Goal: Browse casually: Explore the website without a specific task or goal

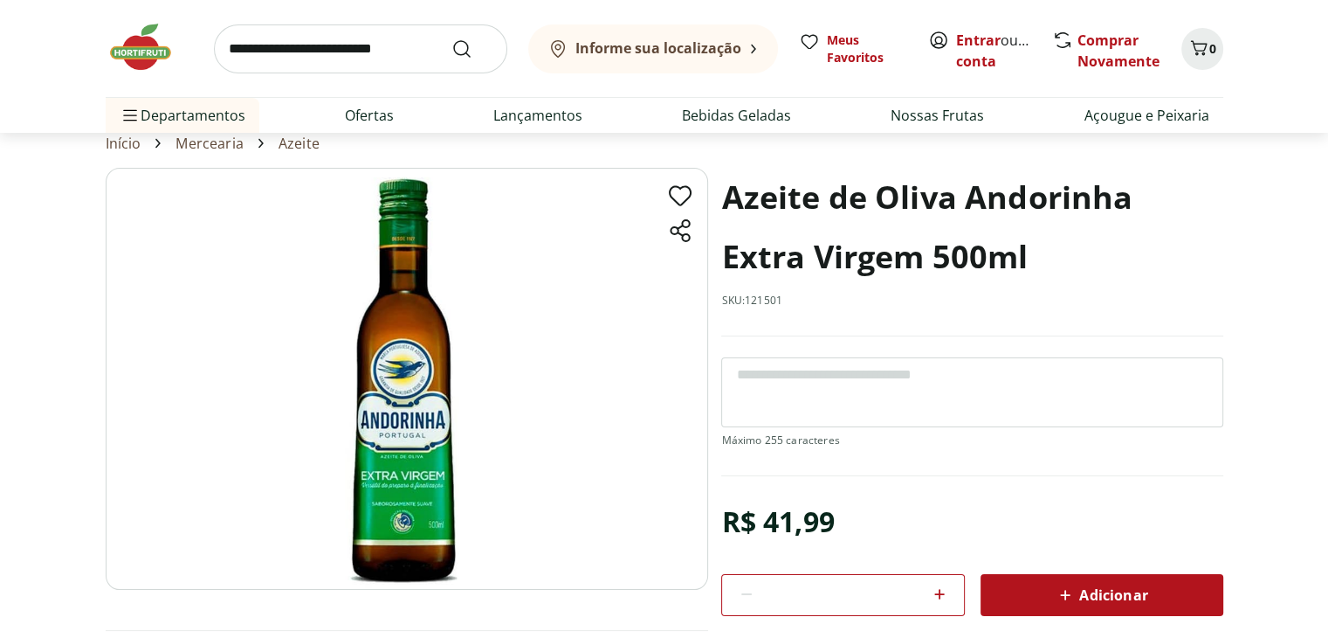
scroll to position [87, 0]
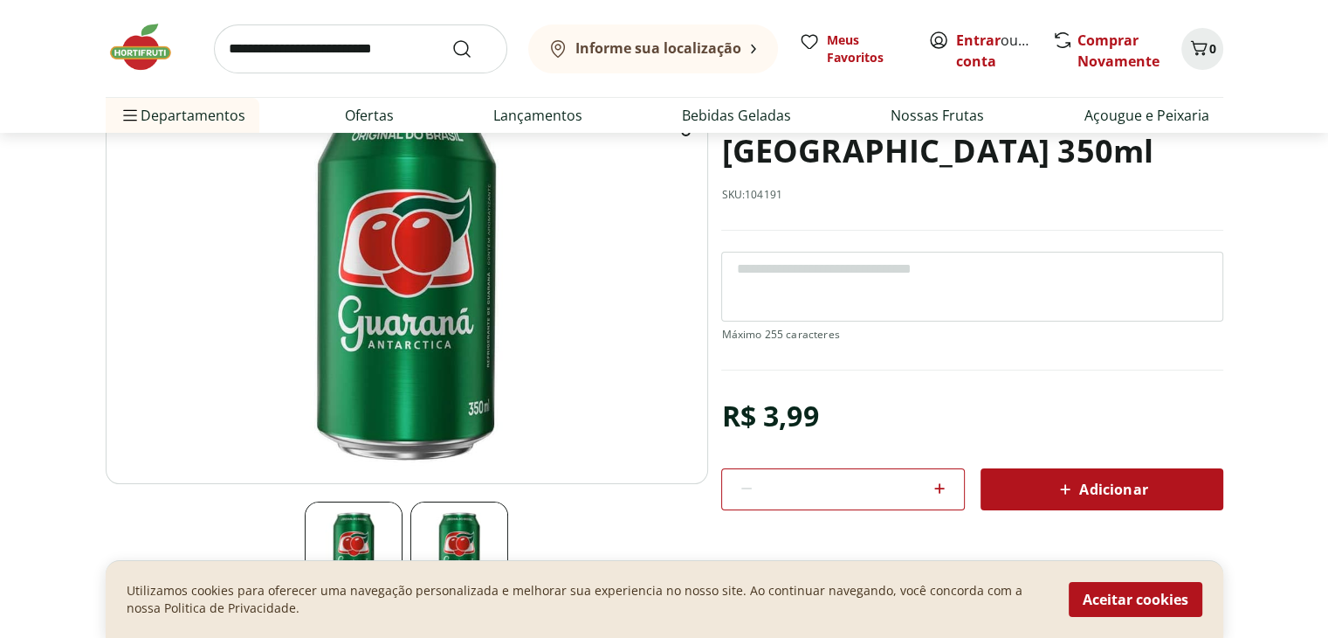
scroll to position [175, 0]
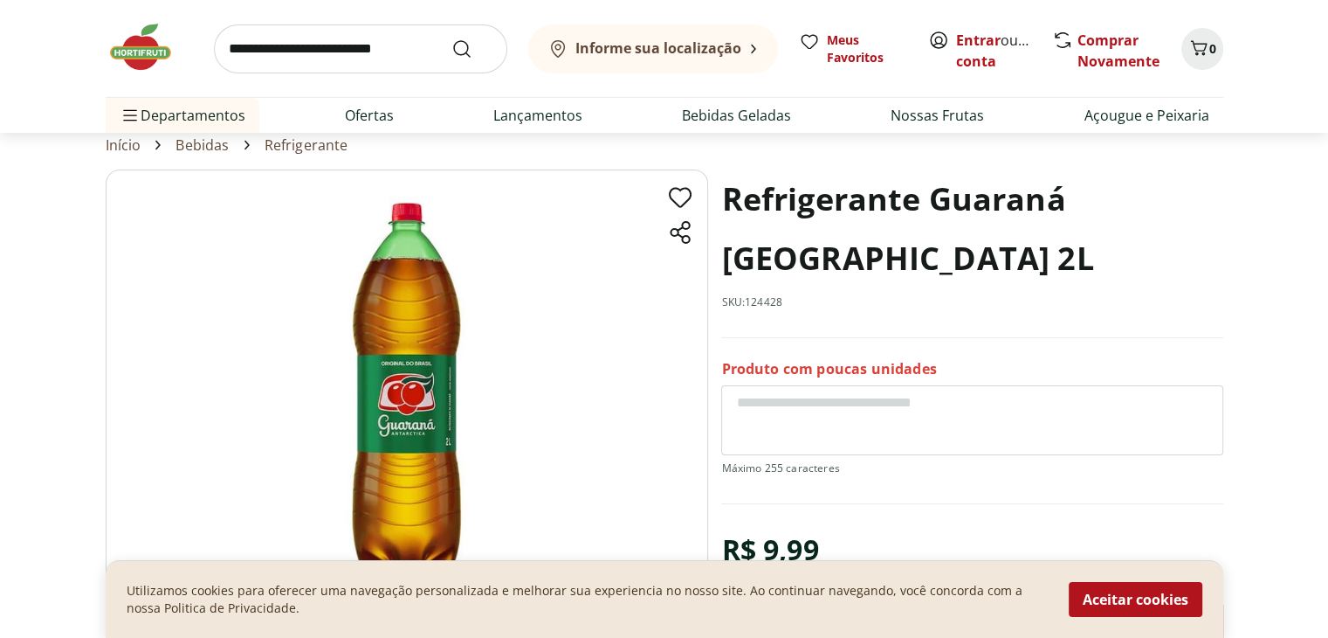
scroll to position [87, 0]
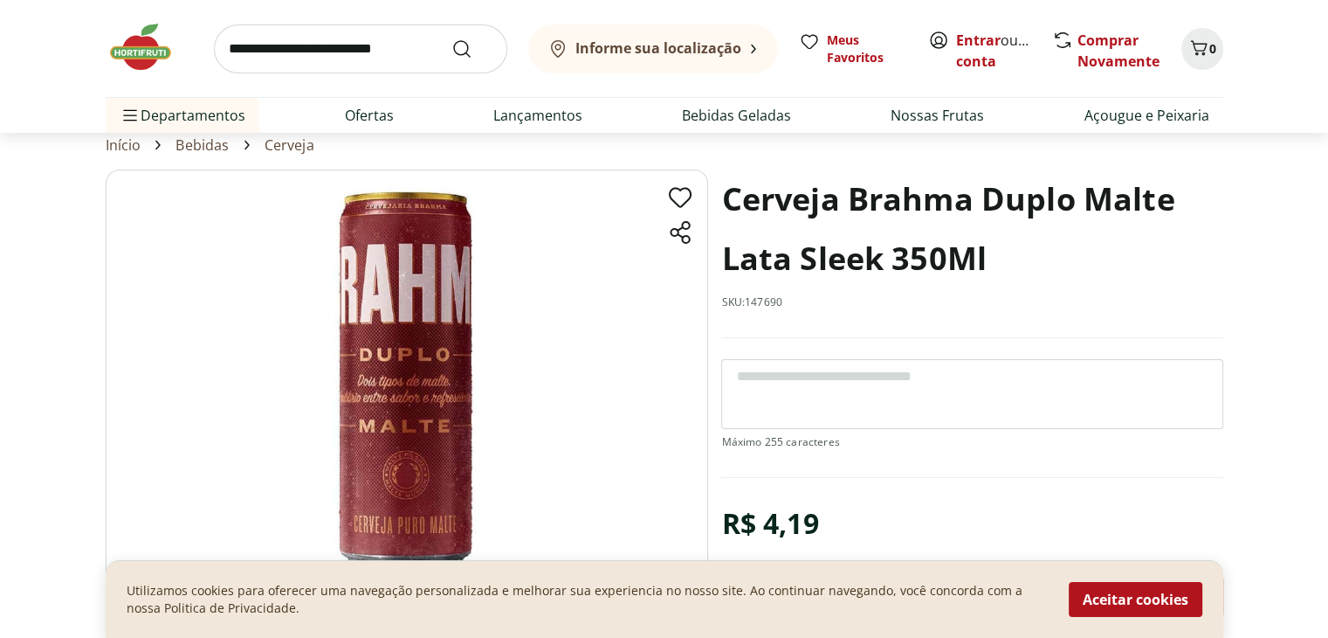
scroll to position [87, 0]
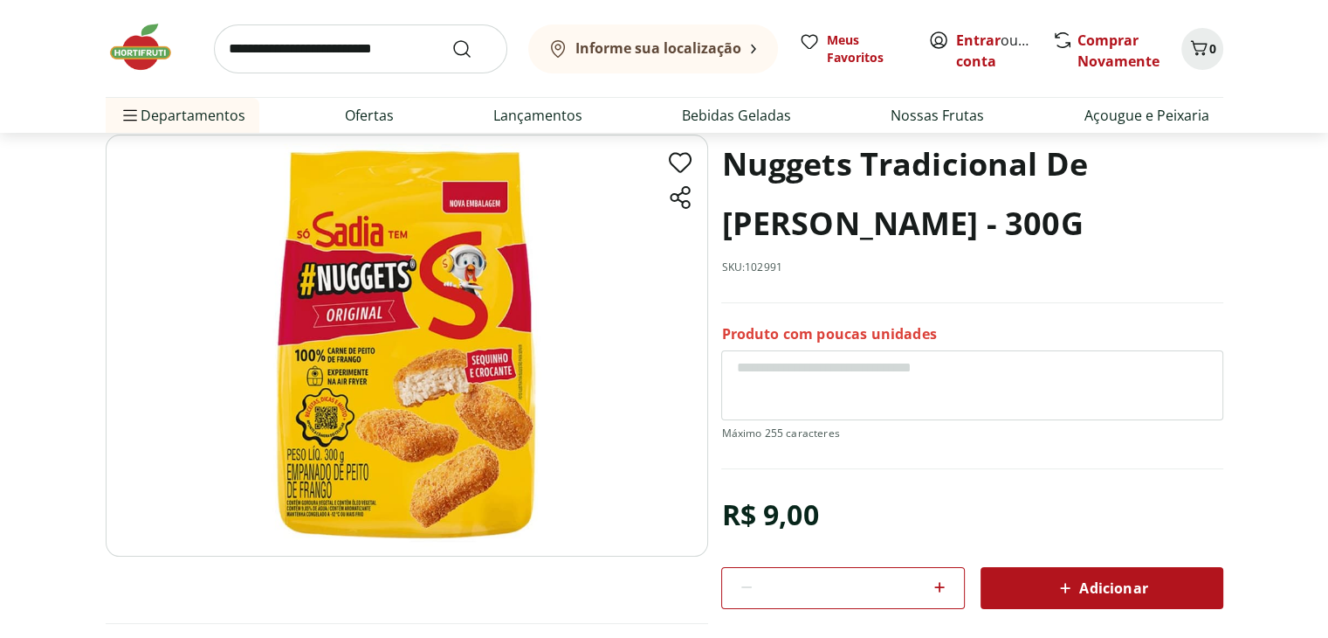
scroll to position [121, 0]
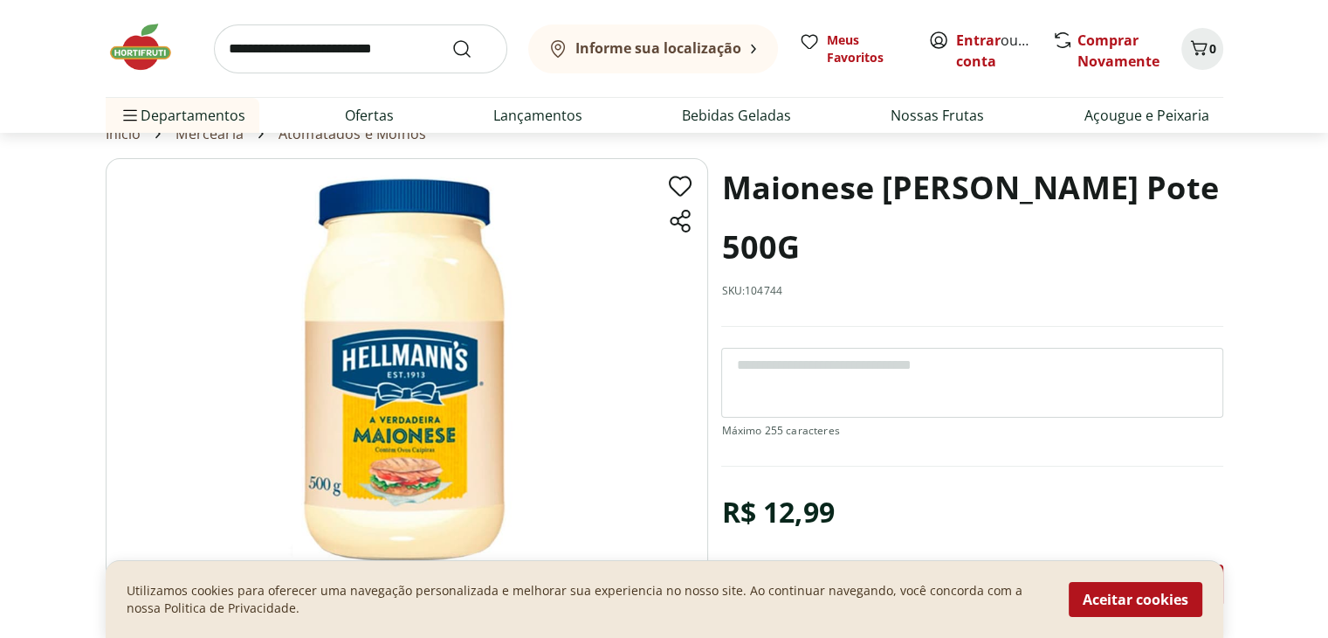
scroll to position [87, 0]
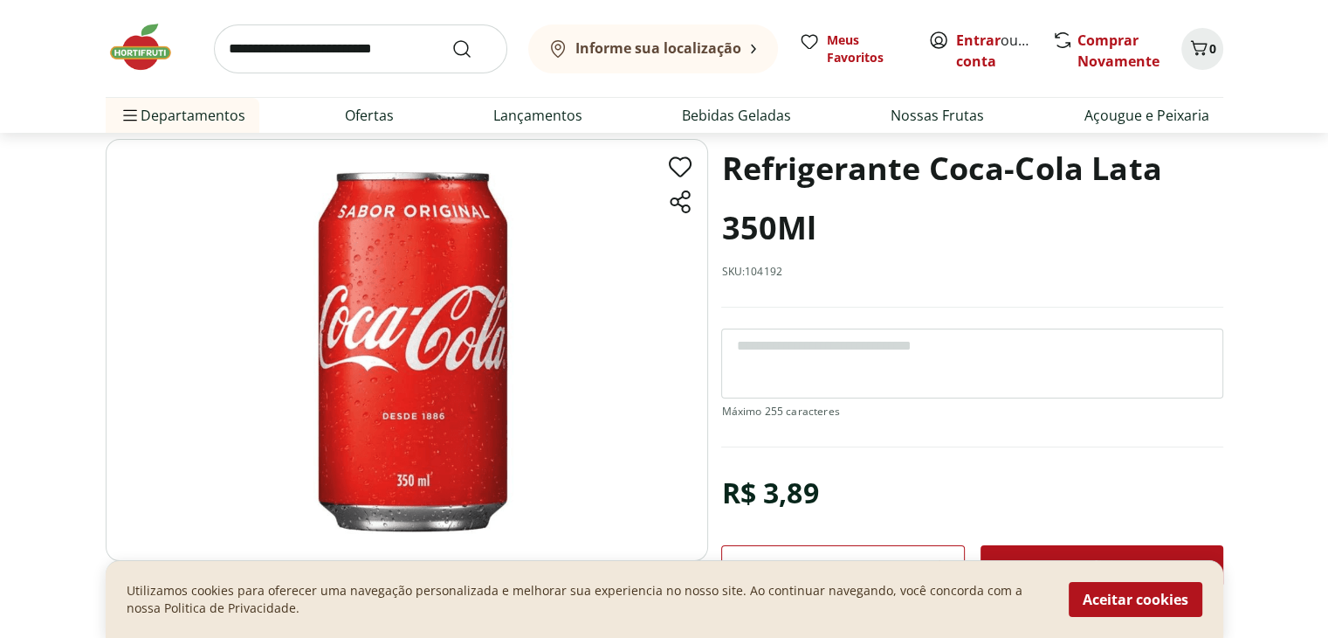
scroll to position [87, 0]
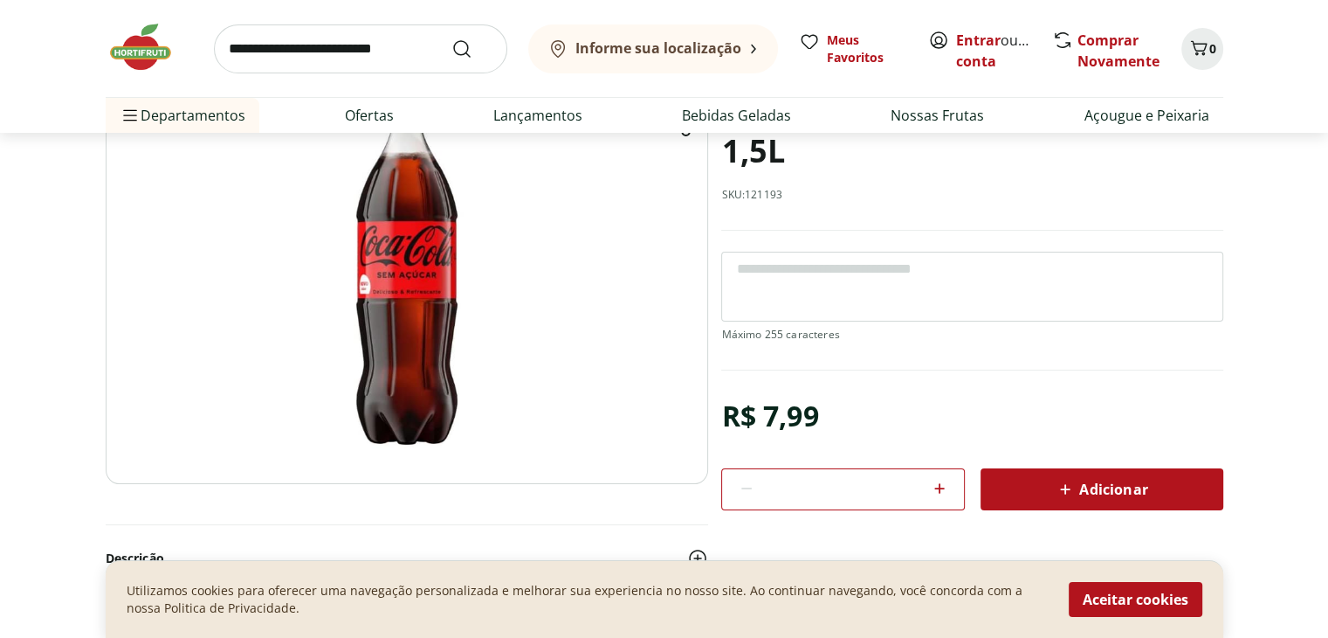
scroll to position [175, 0]
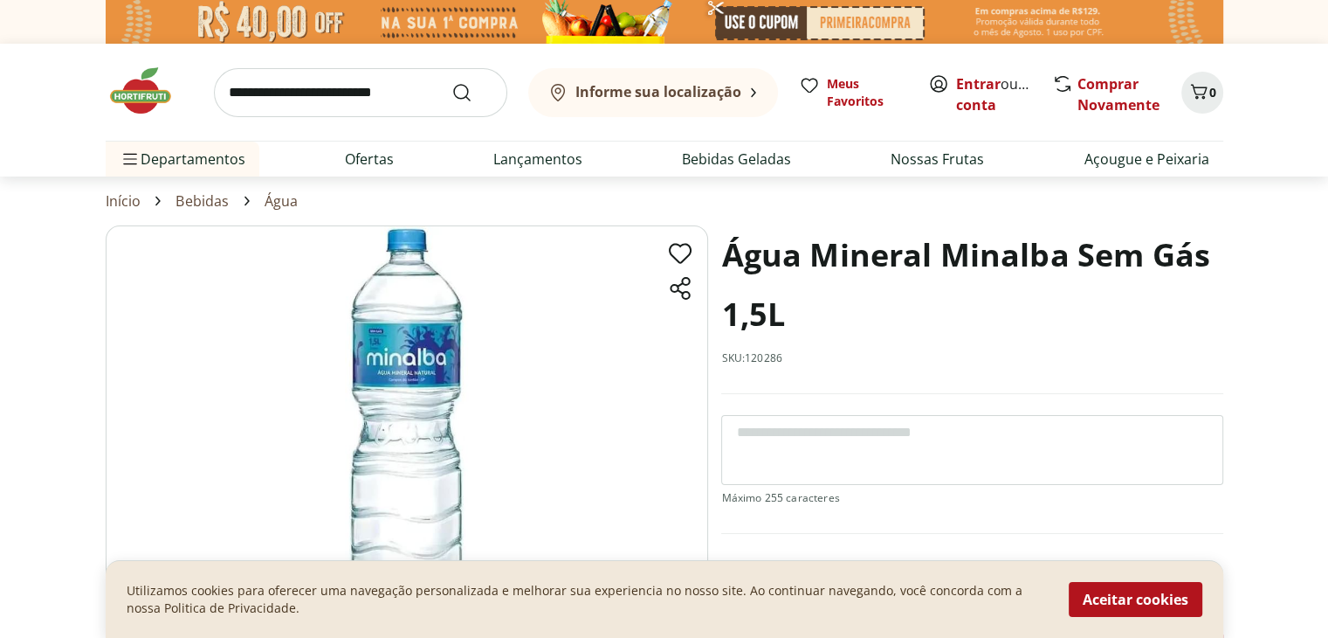
scroll to position [87, 0]
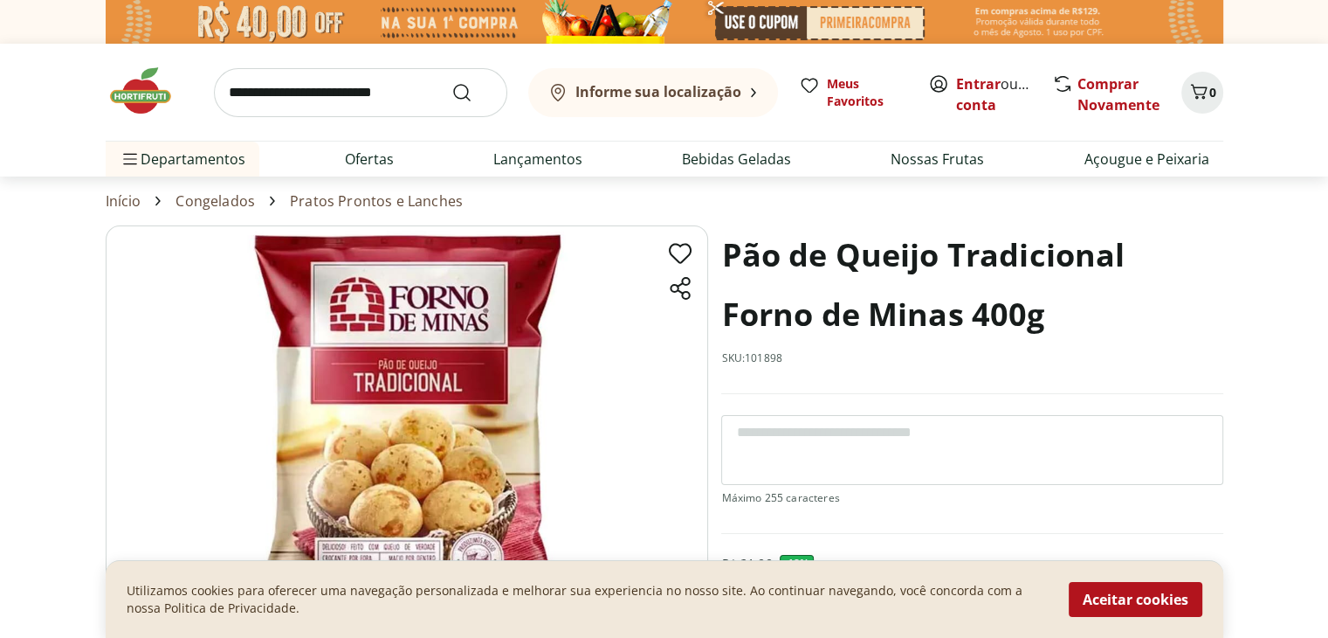
scroll to position [87, 0]
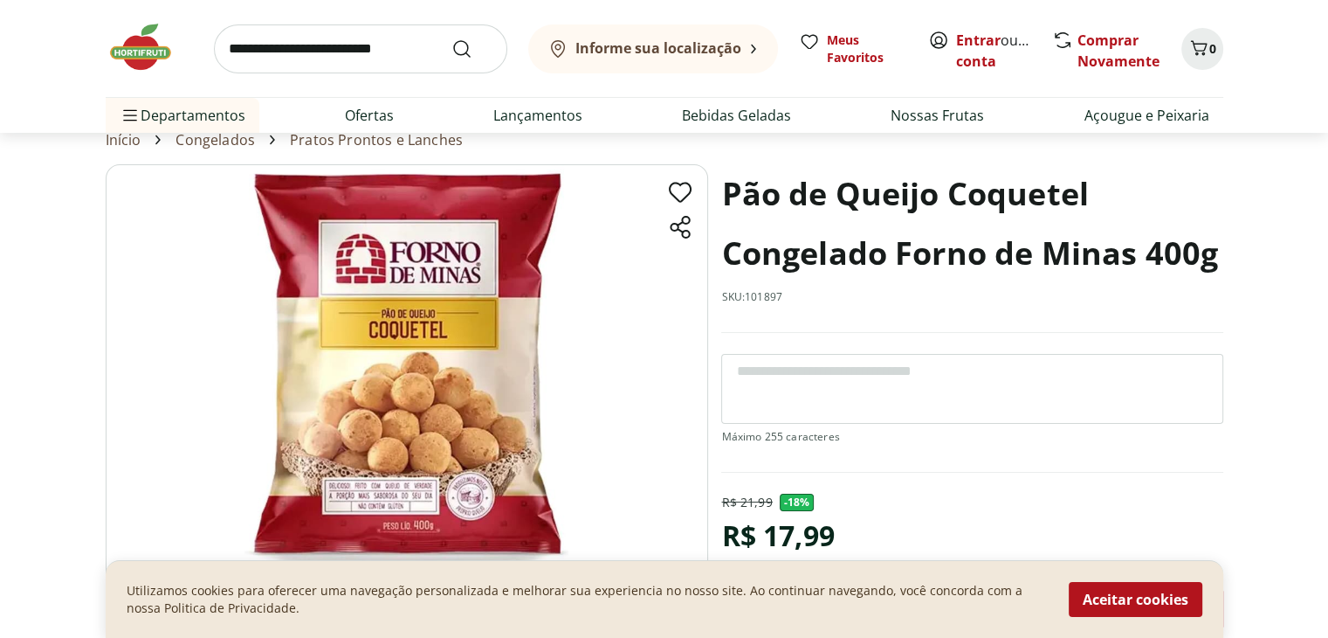
scroll to position [87, 0]
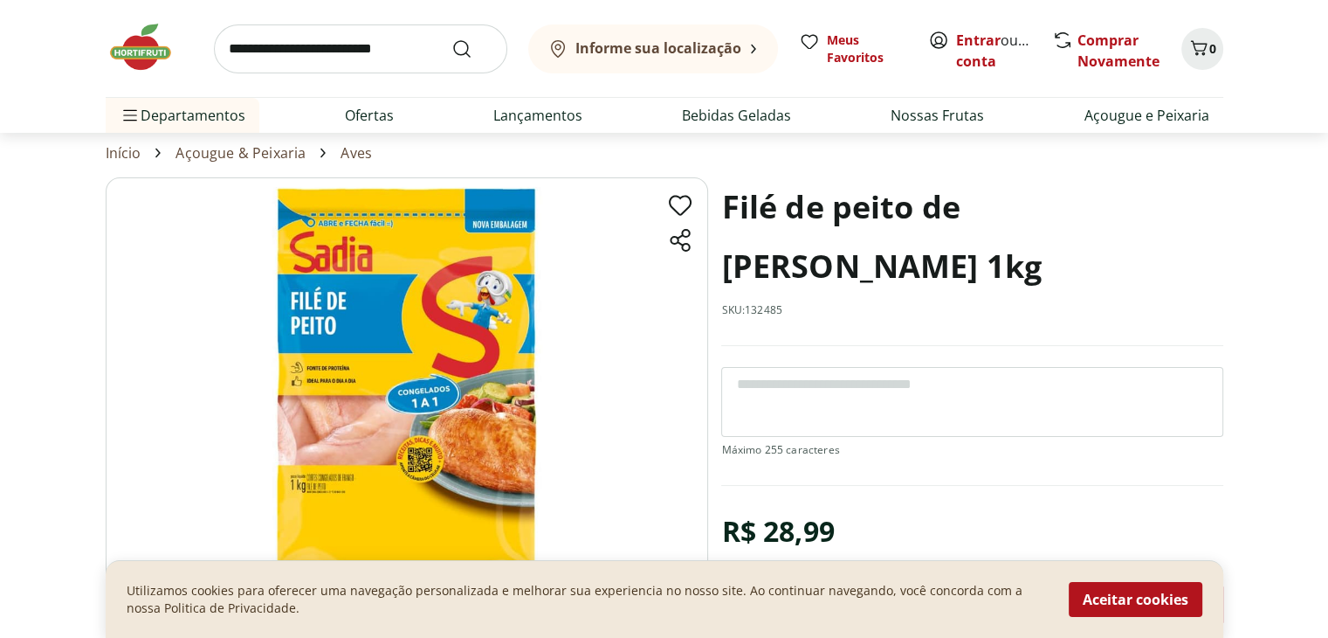
scroll to position [87, 0]
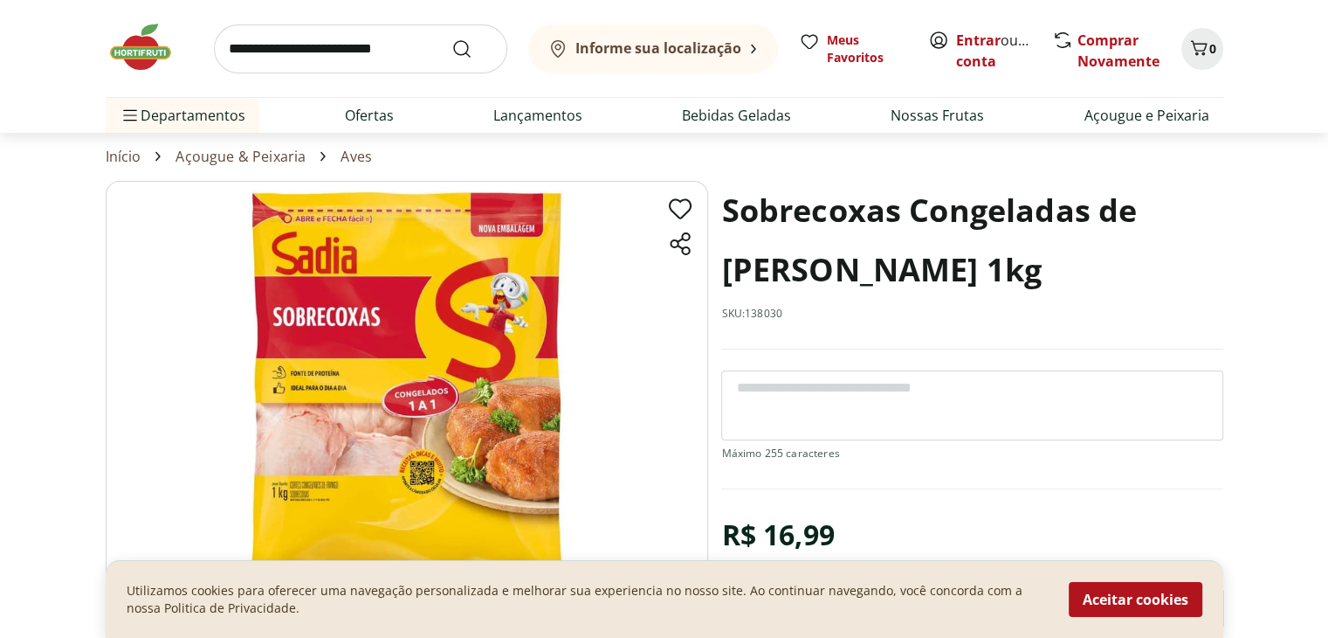
scroll to position [175, 0]
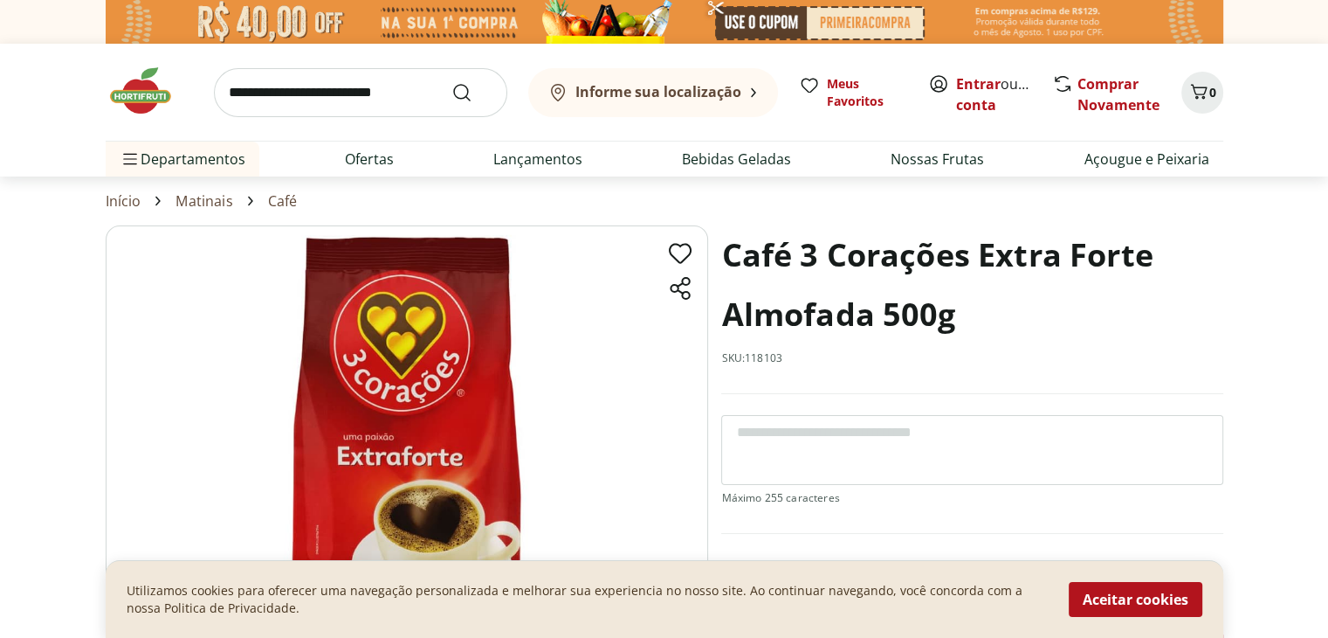
scroll to position [175, 0]
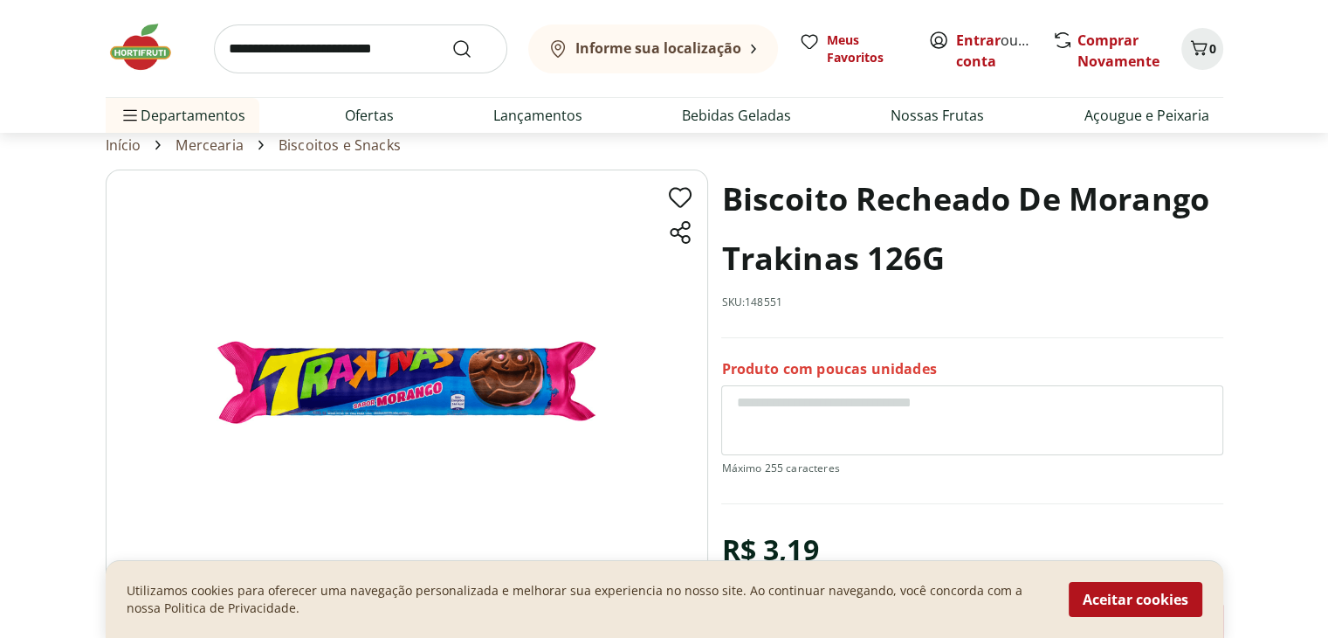
scroll to position [87, 0]
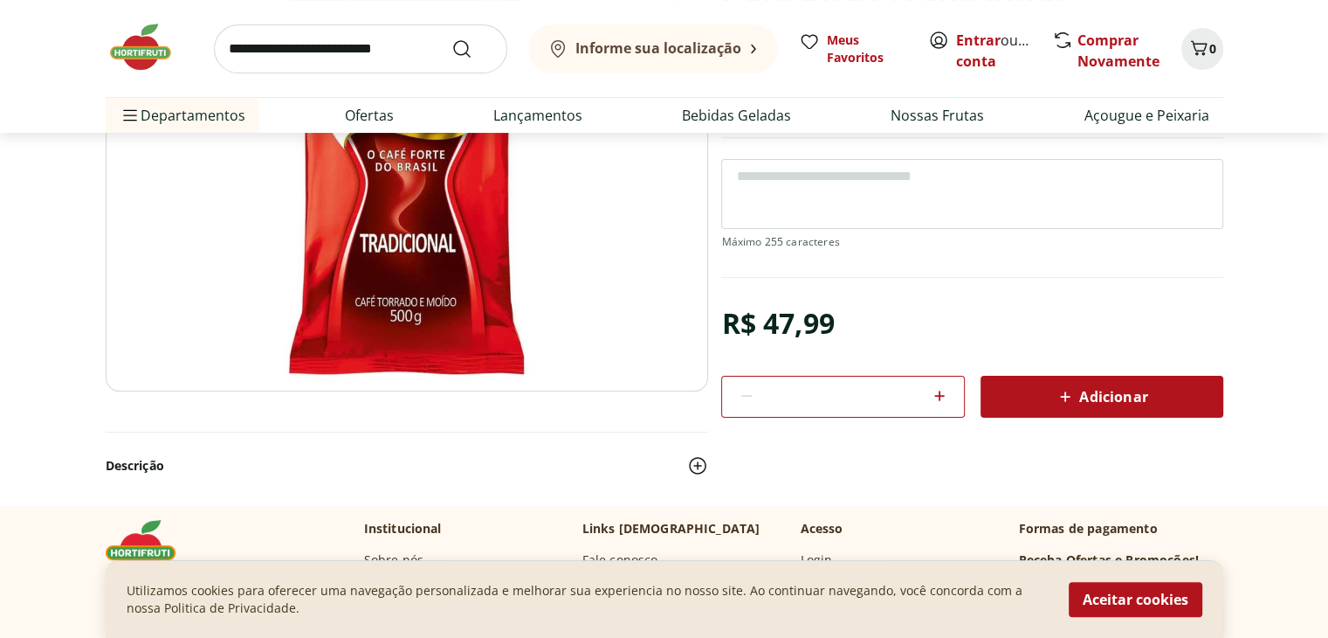
scroll to position [262, 0]
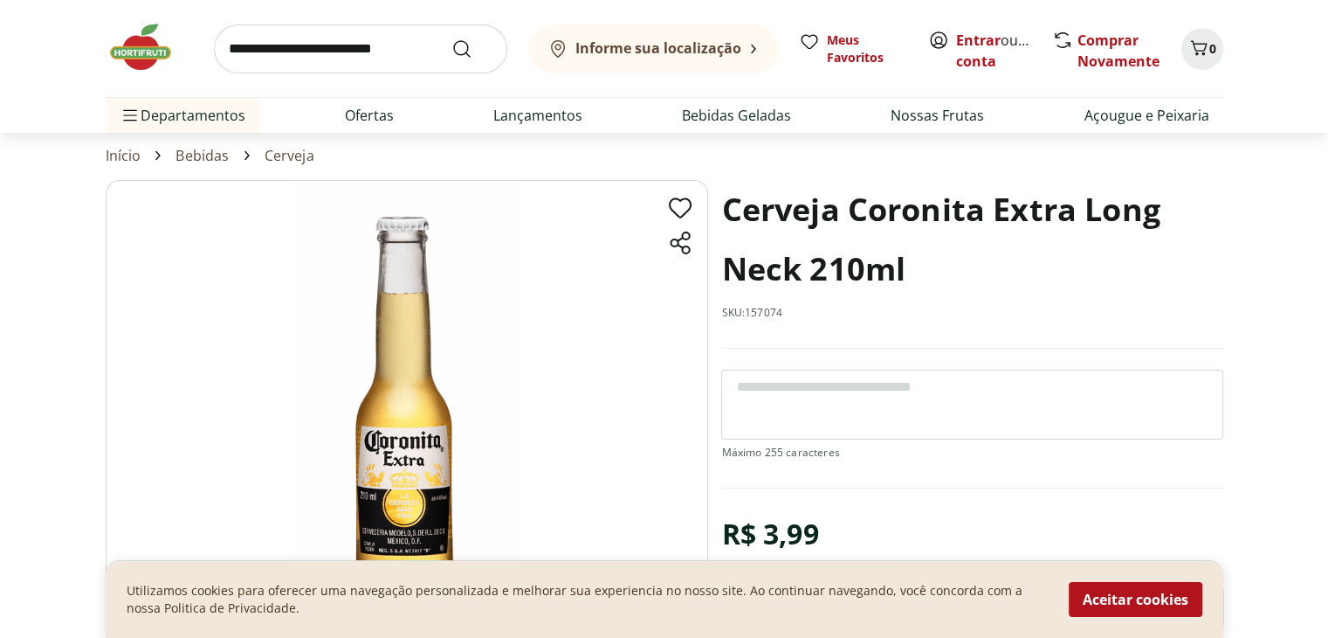
scroll to position [175, 0]
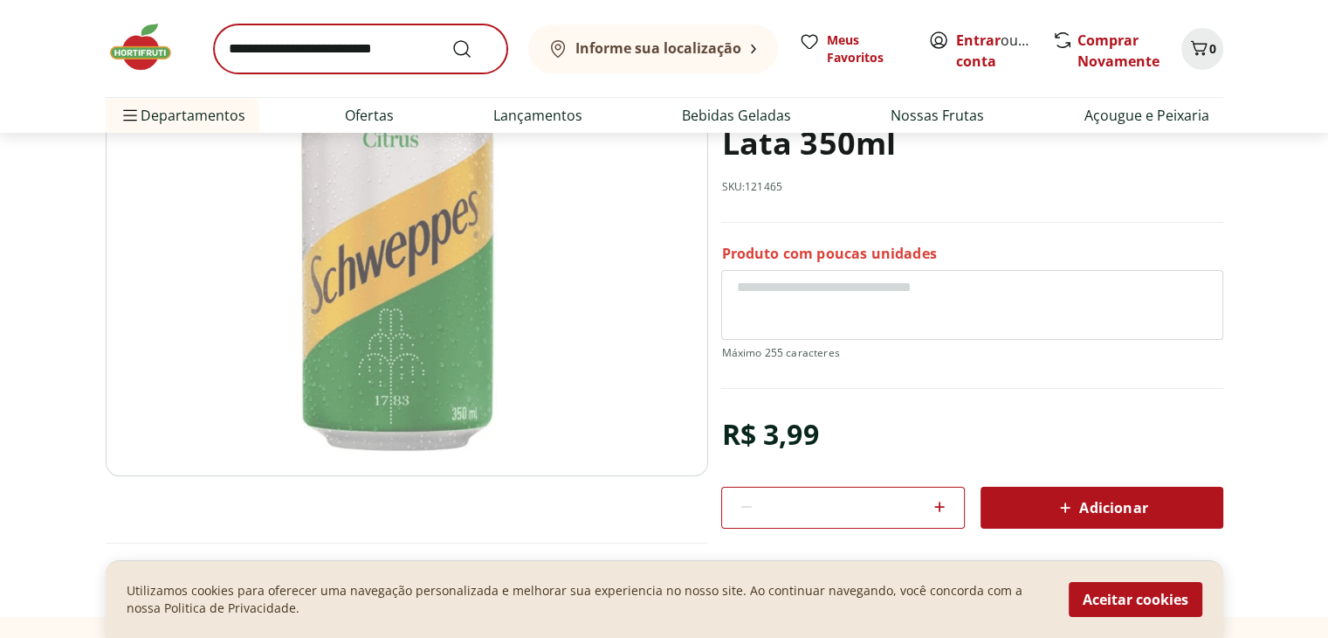
scroll to position [175, 0]
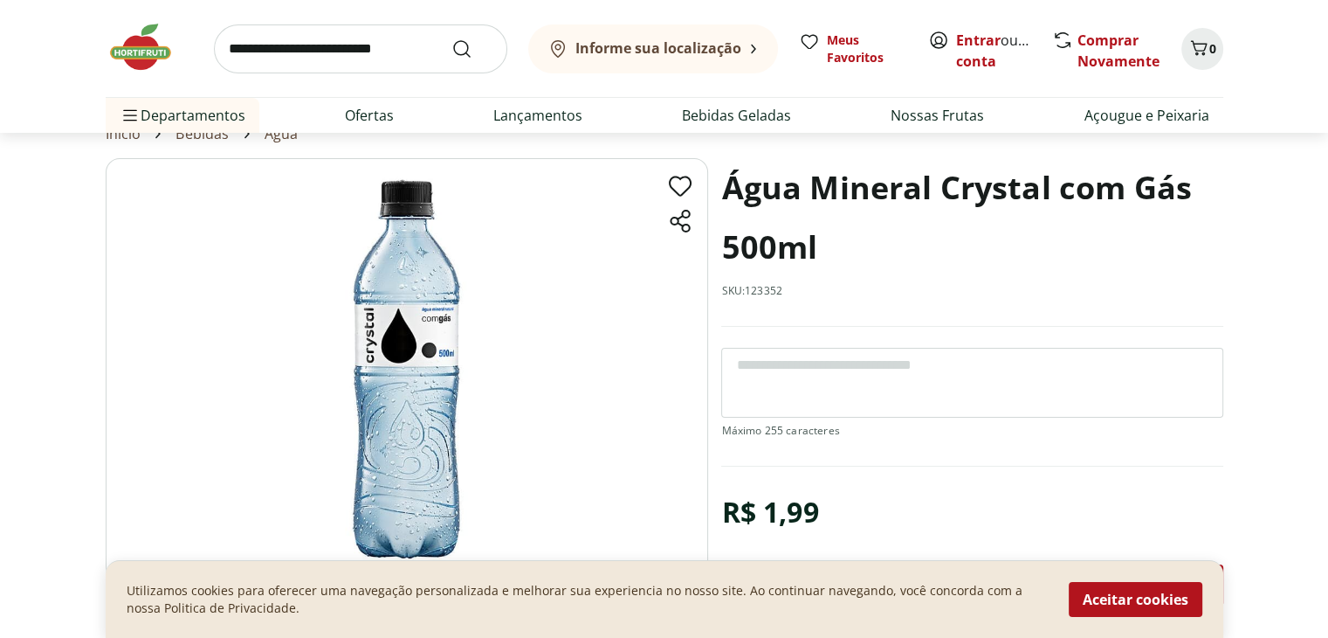
scroll to position [87, 0]
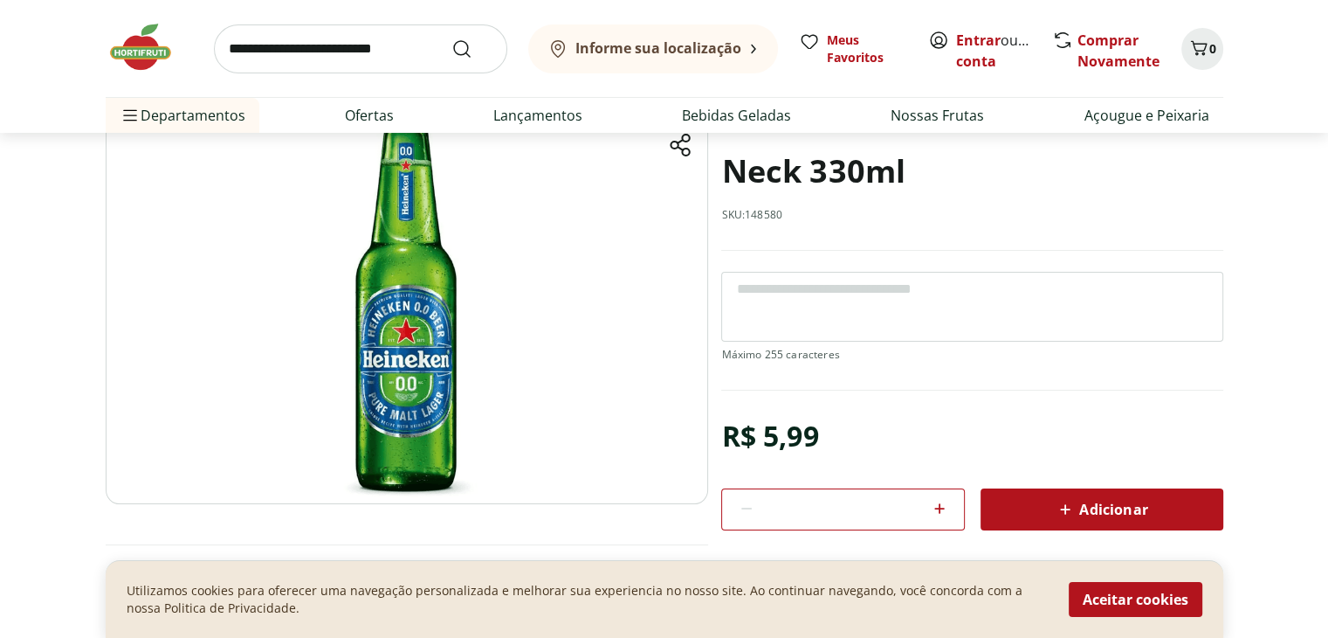
scroll to position [175, 0]
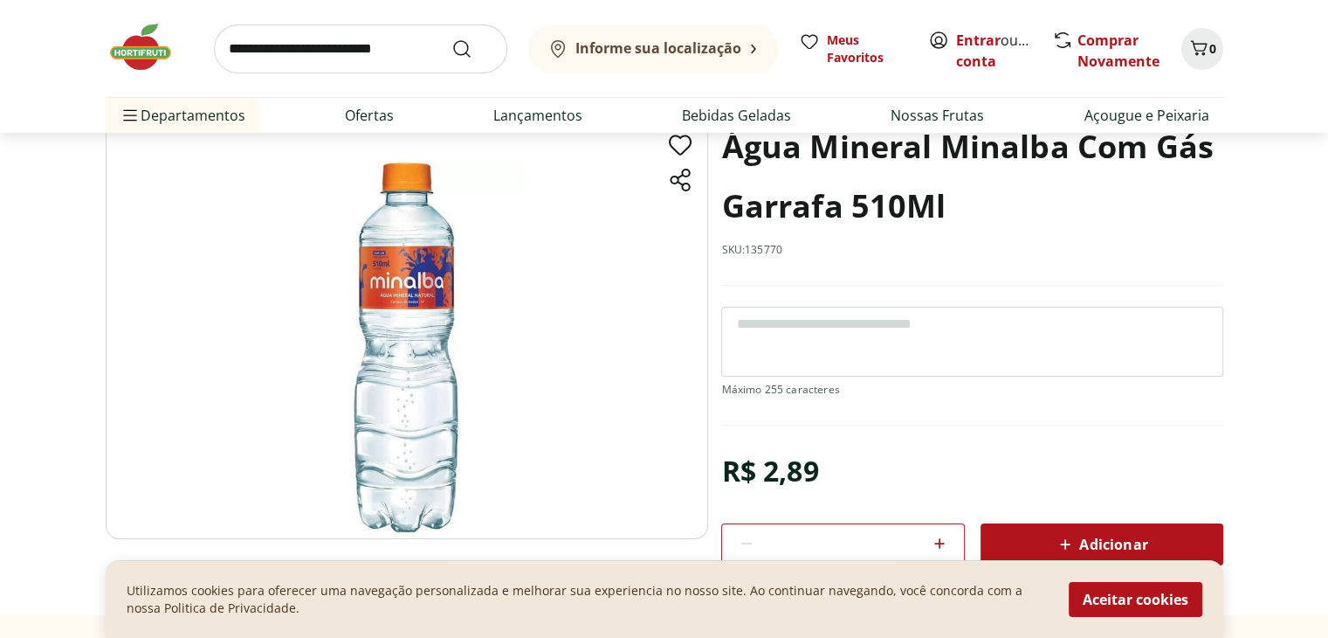
scroll to position [175, 0]
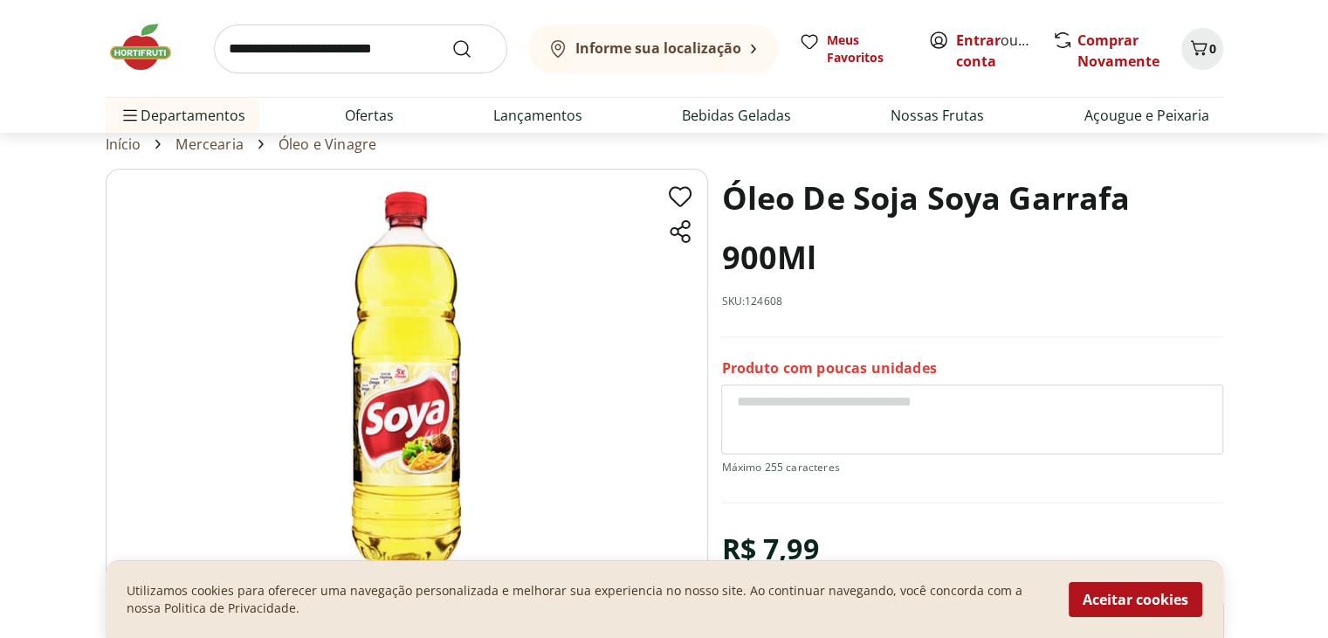
scroll to position [87, 0]
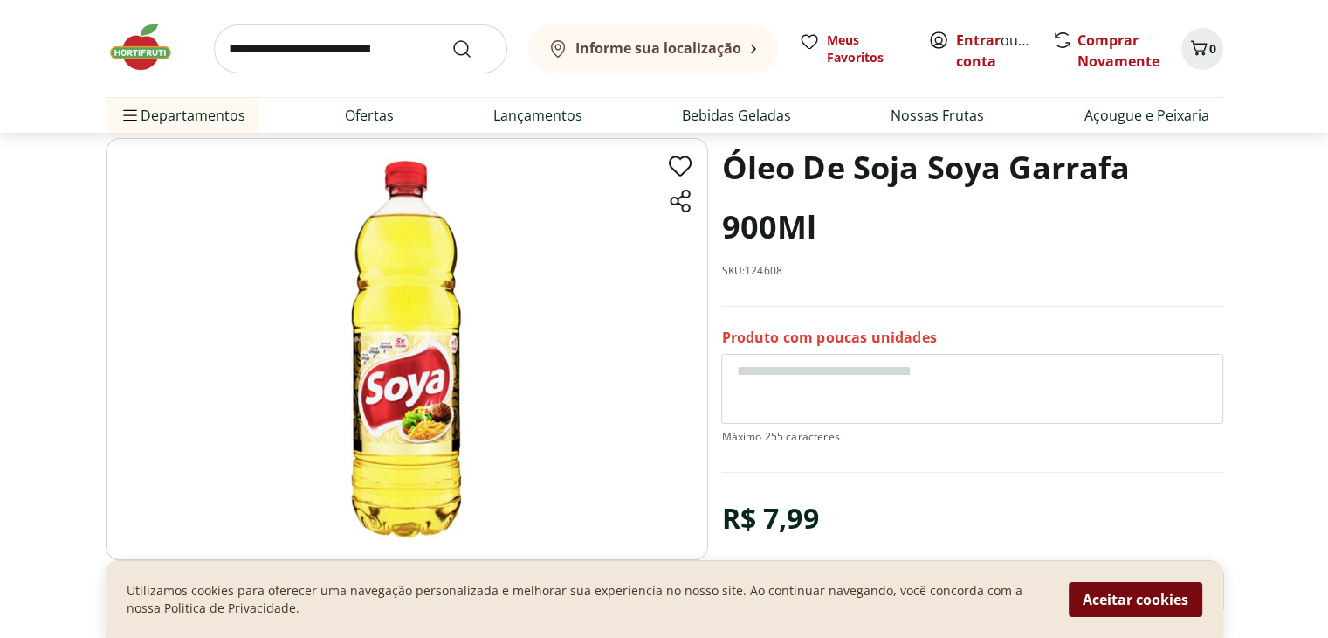
click at [1090, 602] on button "Aceitar cookies" at bounding box center [1136, 599] width 134 height 35
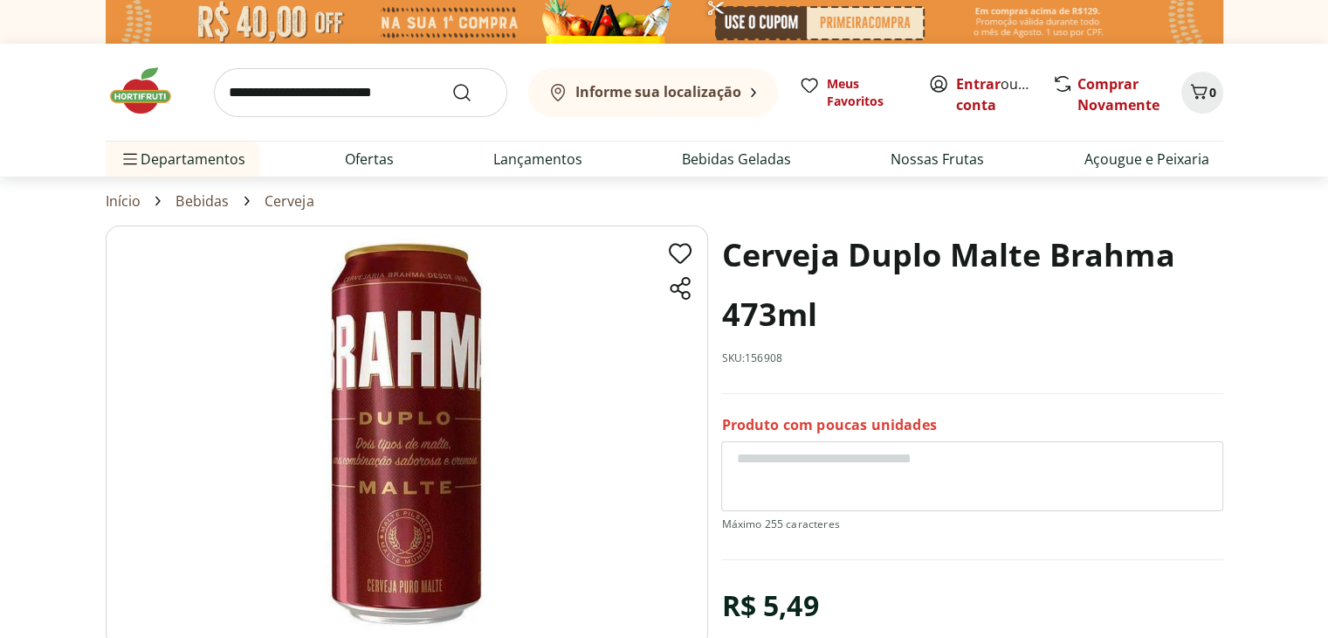
click at [14, 123] on header "Informe sua localização Entrar ou Criar conta 0 Informe sua localização Meus Fa…" at bounding box center [664, 110] width 1328 height 133
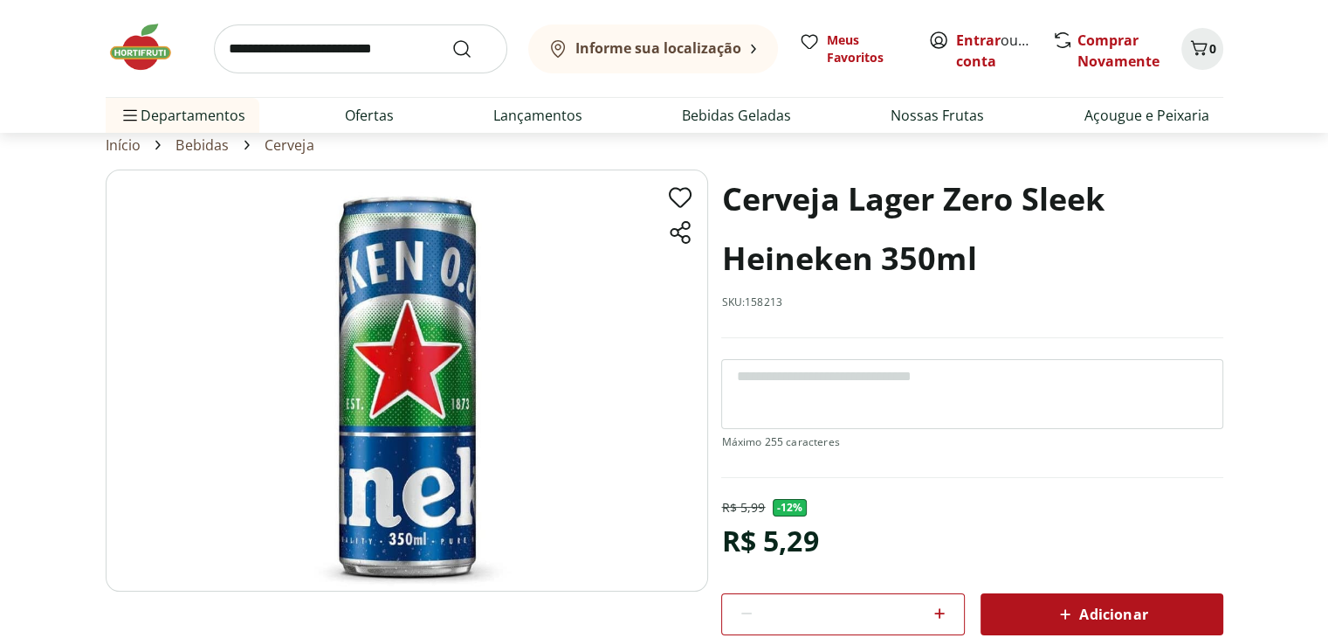
scroll to position [87, 0]
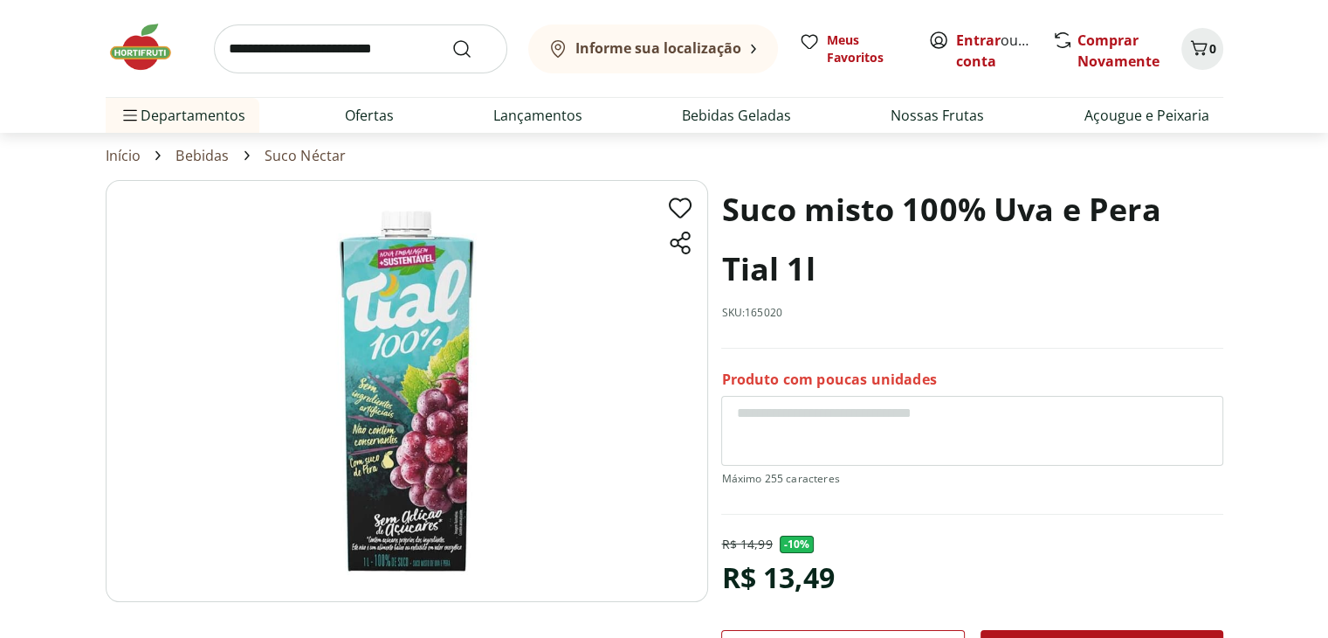
scroll to position [87, 0]
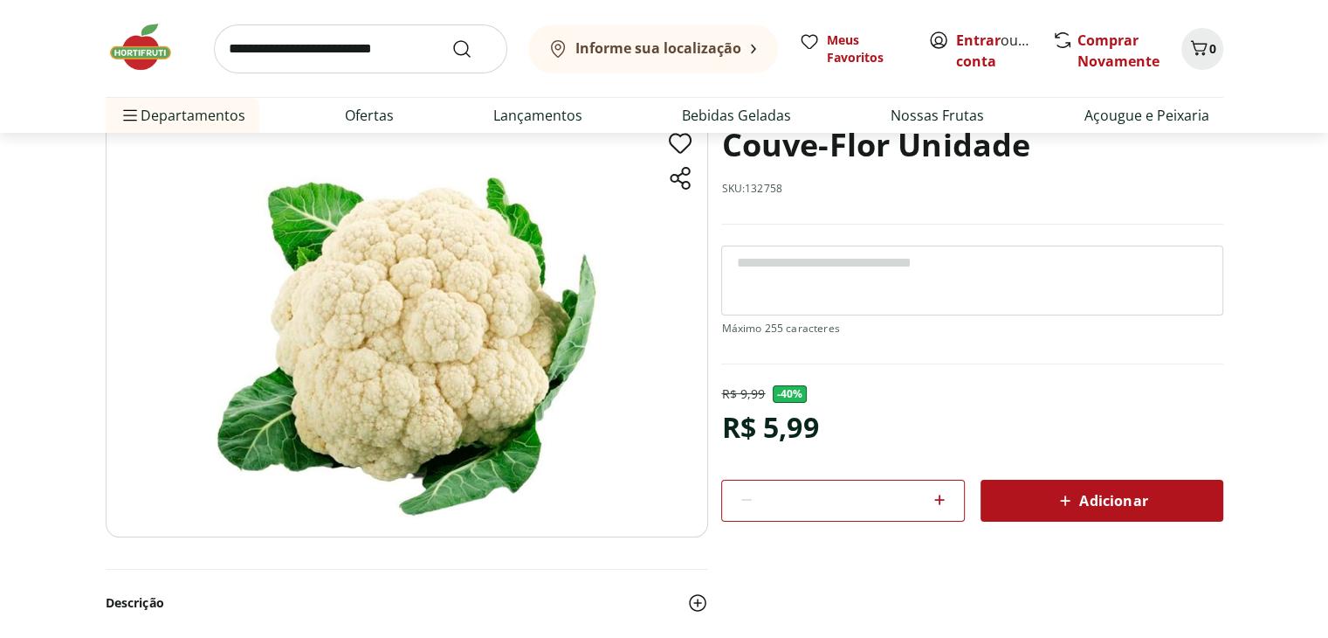
scroll to position [33, 0]
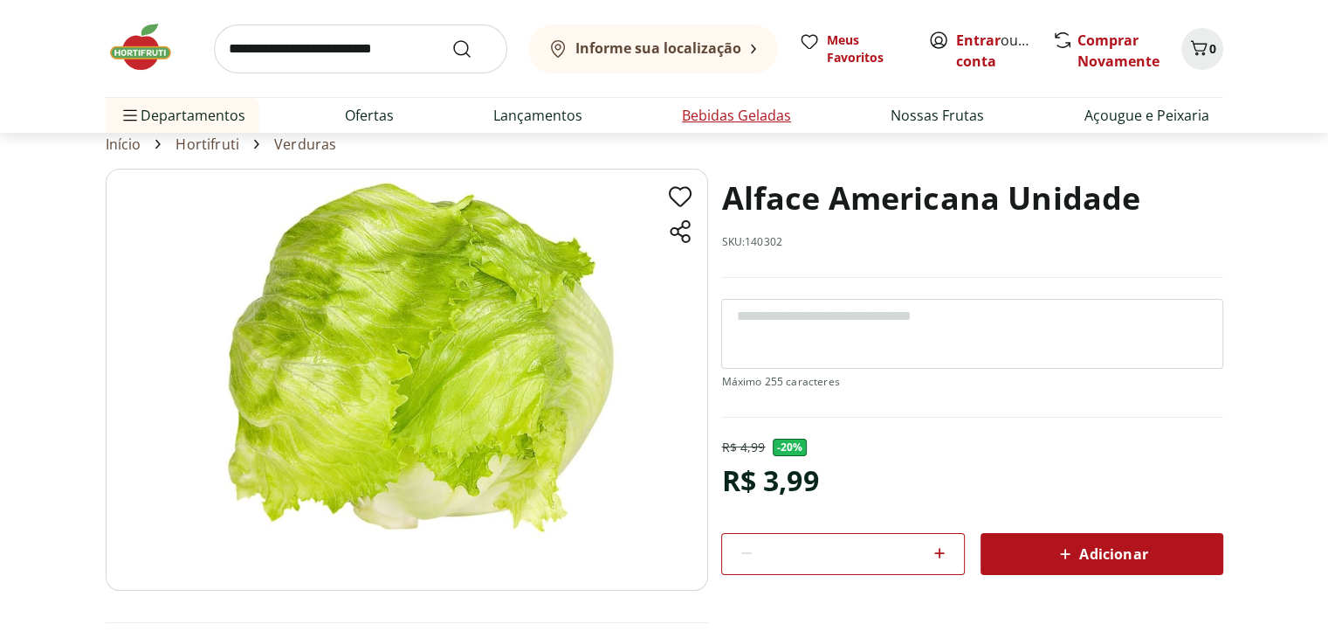
scroll to position [87, 0]
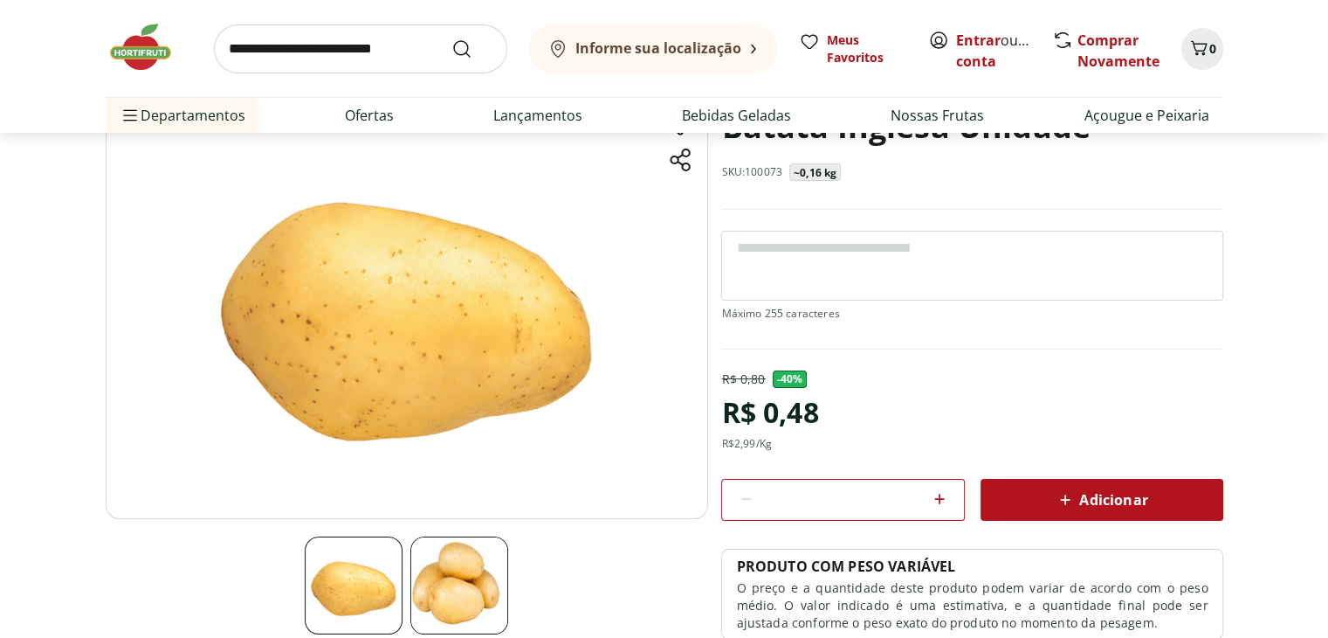
scroll to position [87, 0]
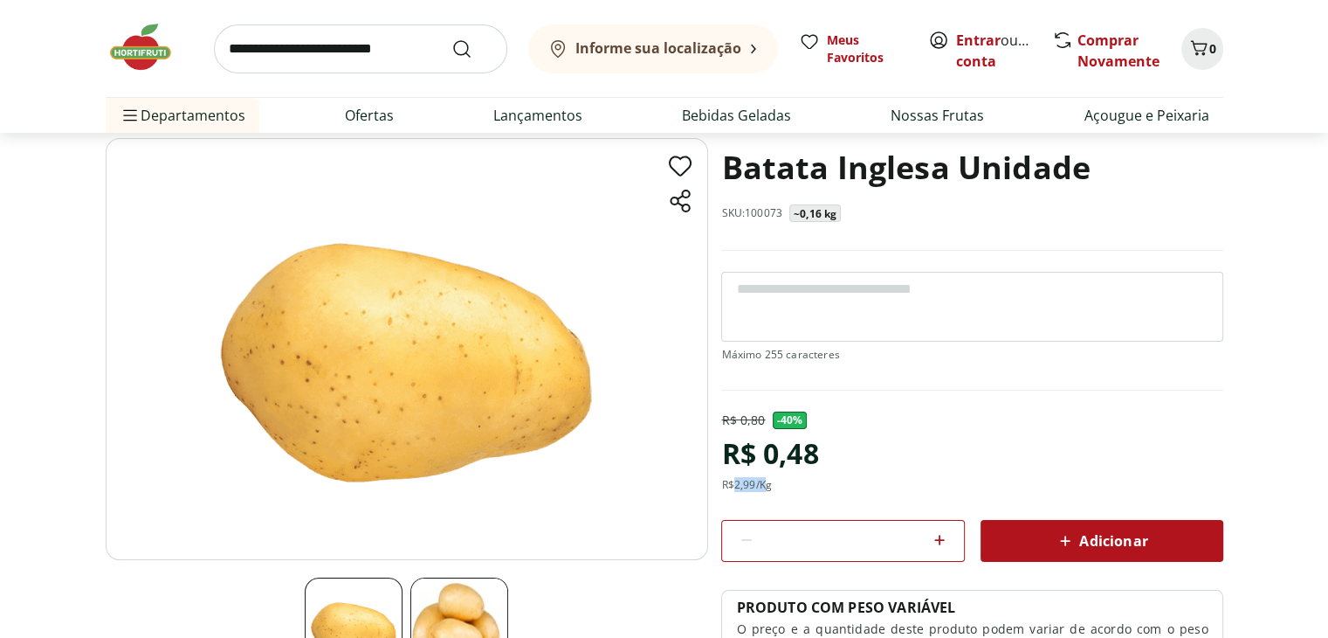
drag, startPoint x: 733, startPoint y: 480, endPoint x: 769, endPoint y: 490, distance: 37.1
click at [769, 490] on div "R$ 0,80 - 40 % R$ 0,48 R$ 2,99 /Kg * Adicionar PRODUTO COM PESO VARIÁVEL O preç…" at bounding box center [971, 545] width 501 height 269
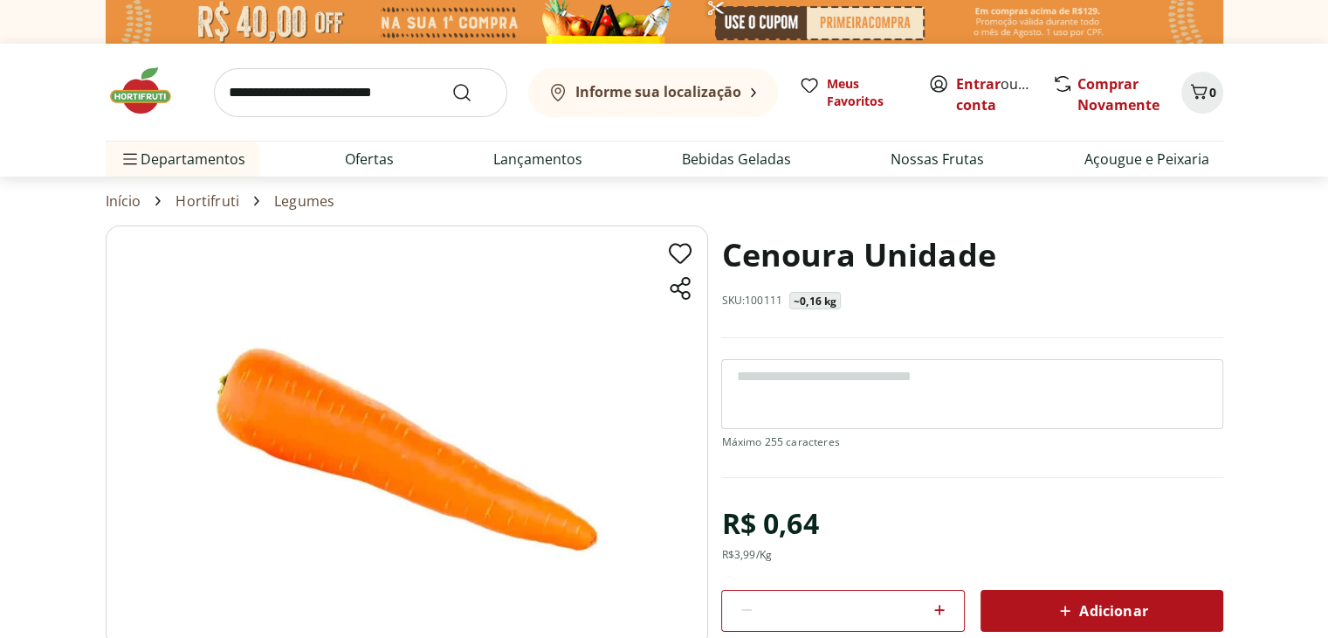
scroll to position [87, 0]
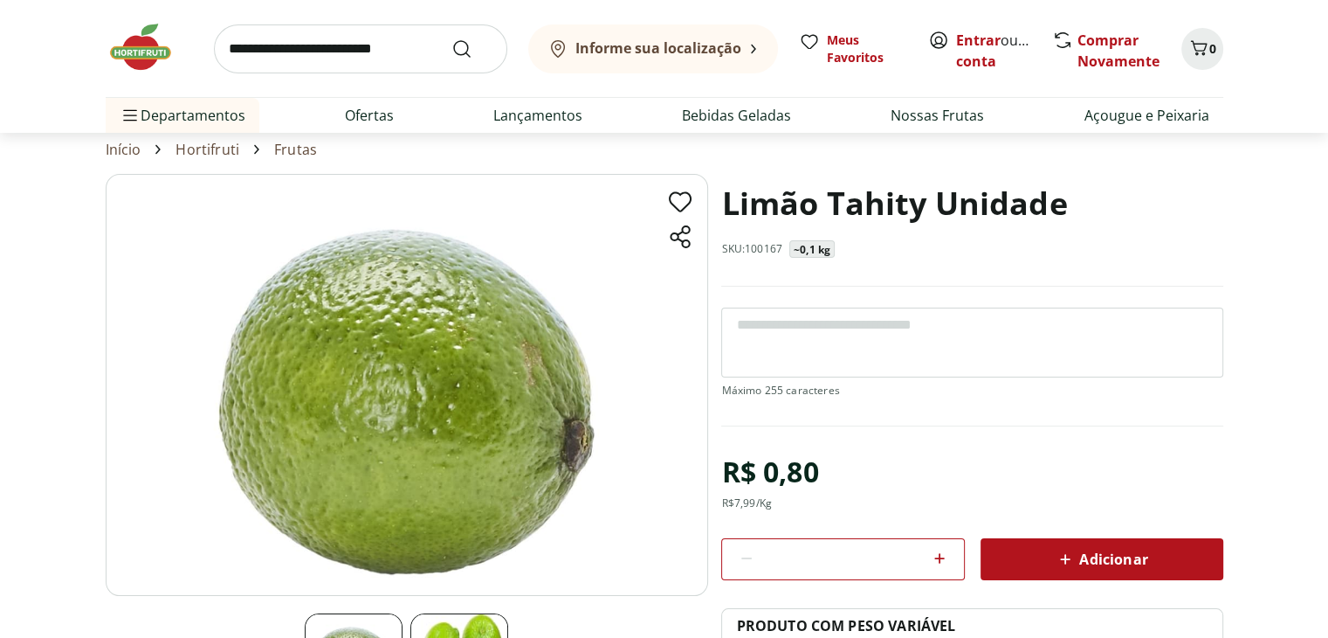
scroll to position [87, 0]
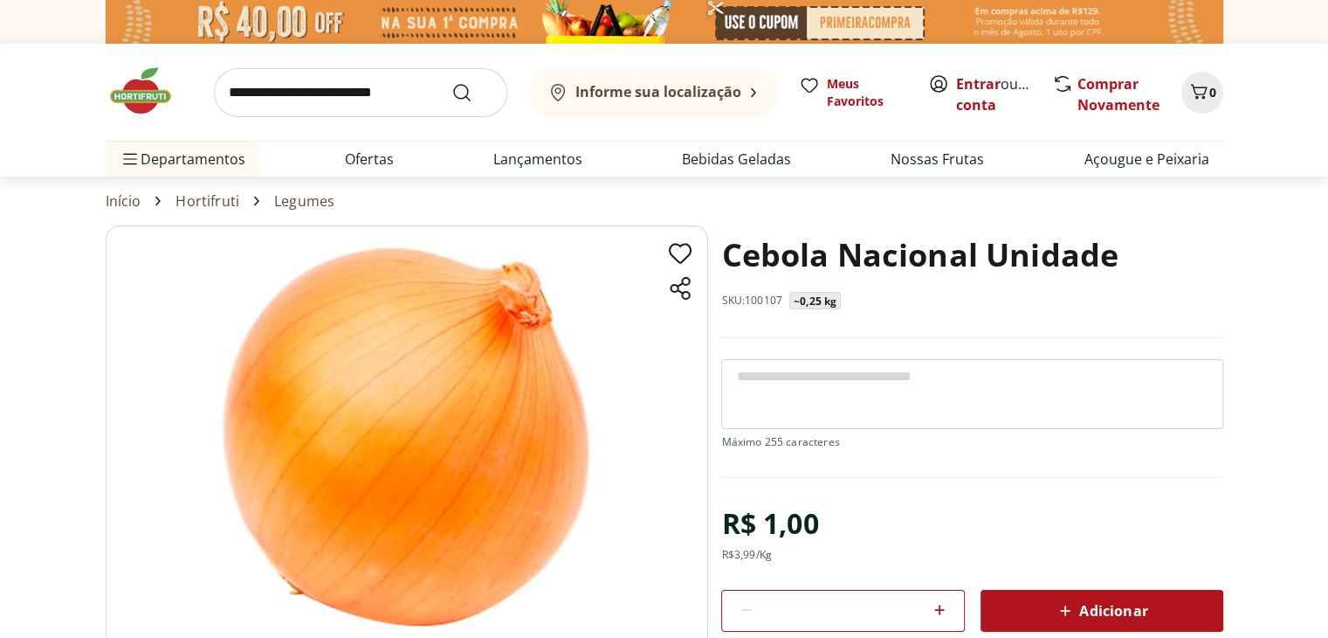
scroll to position [87, 0]
